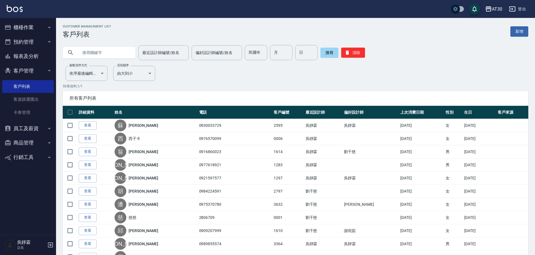
click at [241, 46] on div "最近設計師編號/姓名 最近設計師編號/姓名 偏好設計師編號/姓名 偏好設計師編號/姓名 民國年 民國年 月 月 日 日 搜尋 清除" at bounding box center [295, 52] width 465 height 15
click at [252, 45] on div "最近設計師編號/姓名 最近設計師編號/姓名 偏好設計師編號/姓名 偏好設計師編號/姓名 民國年 民國年 月 月 日 日 搜尋 清除" at bounding box center [292, 49] width 472 height 22
click at [260, 50] on input "民國年" at bounding box center [256, 52] width 22 height 15
type input "79"
type input "04"
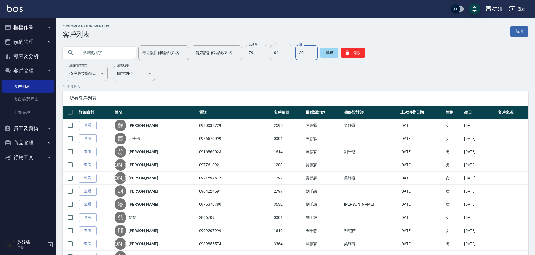
type input "20"
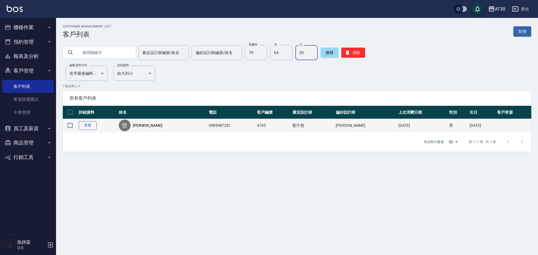
click at [83, 125] on link "查看" at bounding box center [88, 125] width 18 height 9
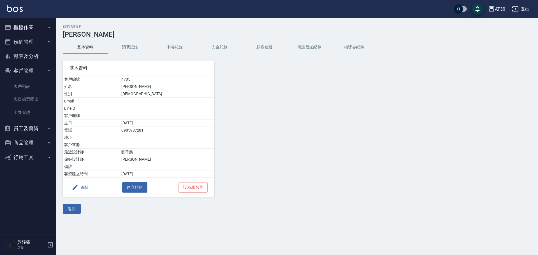
click at [134, 46] on button "消費記錄" at bounding box center [130, 47] width 45 height 13
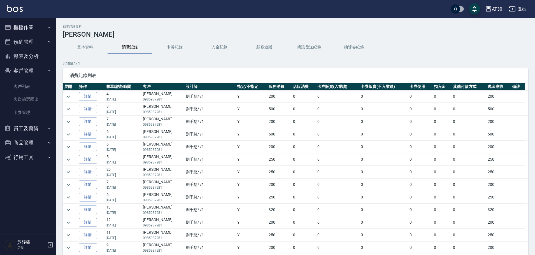
drag, startPoint x: 528, startPoint y: 137, endPoint x: 526, endPoint y: 167, distance: 30.1
click at [527, 169] on div "顧客詳細資料 曾能達 基本資料 消費記錄 卡券紀錄 入金紀錄 顧客追蹤 簡訊發送紀錄 抽獎券紀錄 共 18 筆, 1 / 1 消費紀錄列表 展開 操作 帳單編…" at bounding box center [295, 156] width 479 height 262
click at [98, 46] on button "基本資料" at bounding box center [85, 47] width 45 height 13
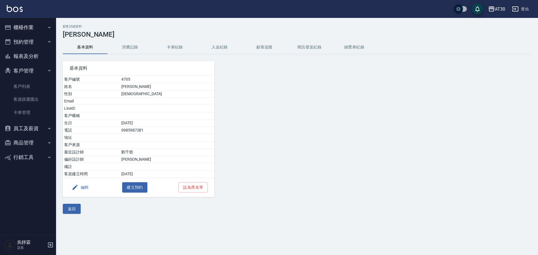
drag, startPoint x: 75, startPoint y: 210, endPoint x: 83, endPoint y: 201, distance: 11.9
click at [76, 209] on button "返回" at bounding box center [72, 209] width 18 height 10
